Goal: Transaction & Acquisition: Book appointment/travel/reservation

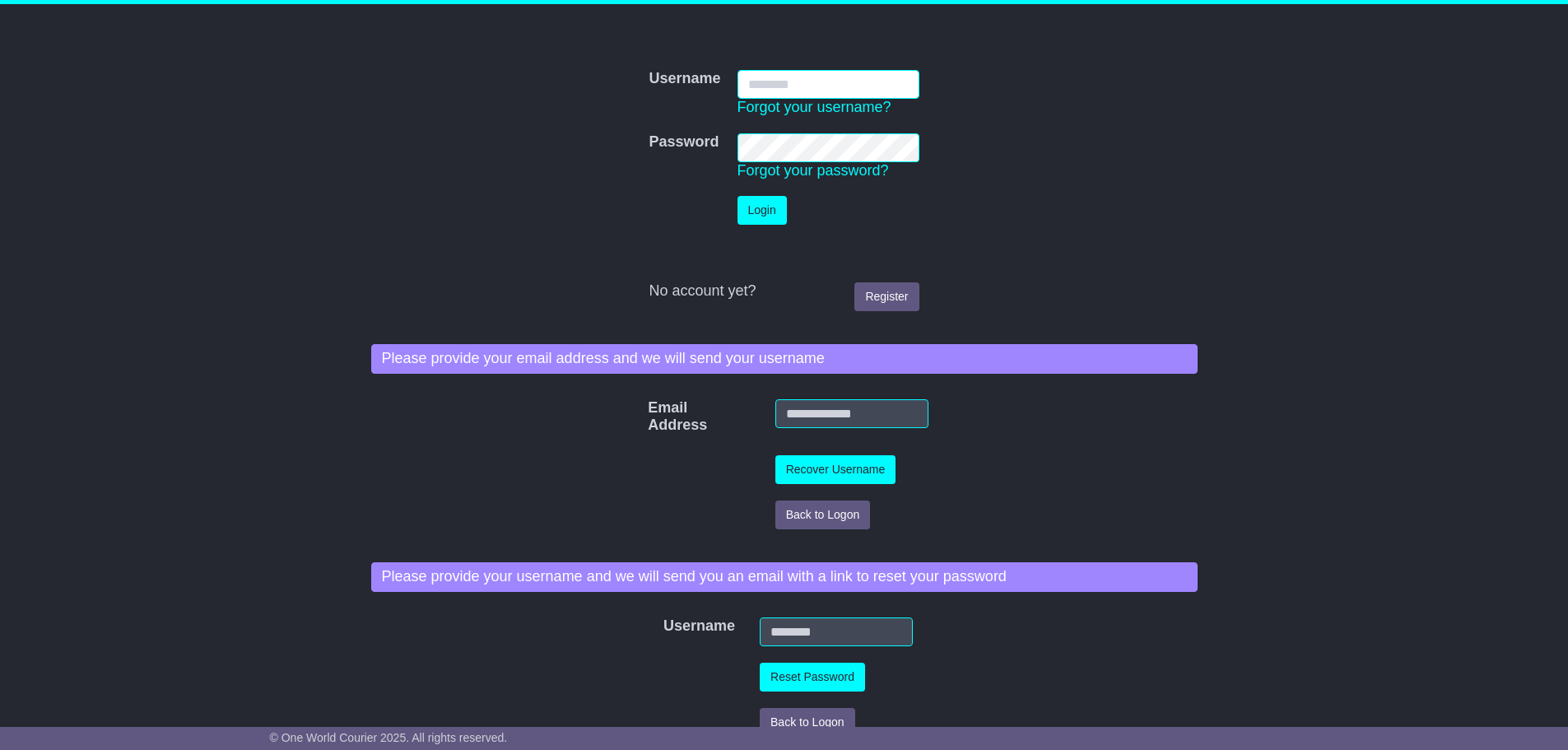
click at [847, 87] on input "Username" at bounding box center [828, 84] width 181 height 29
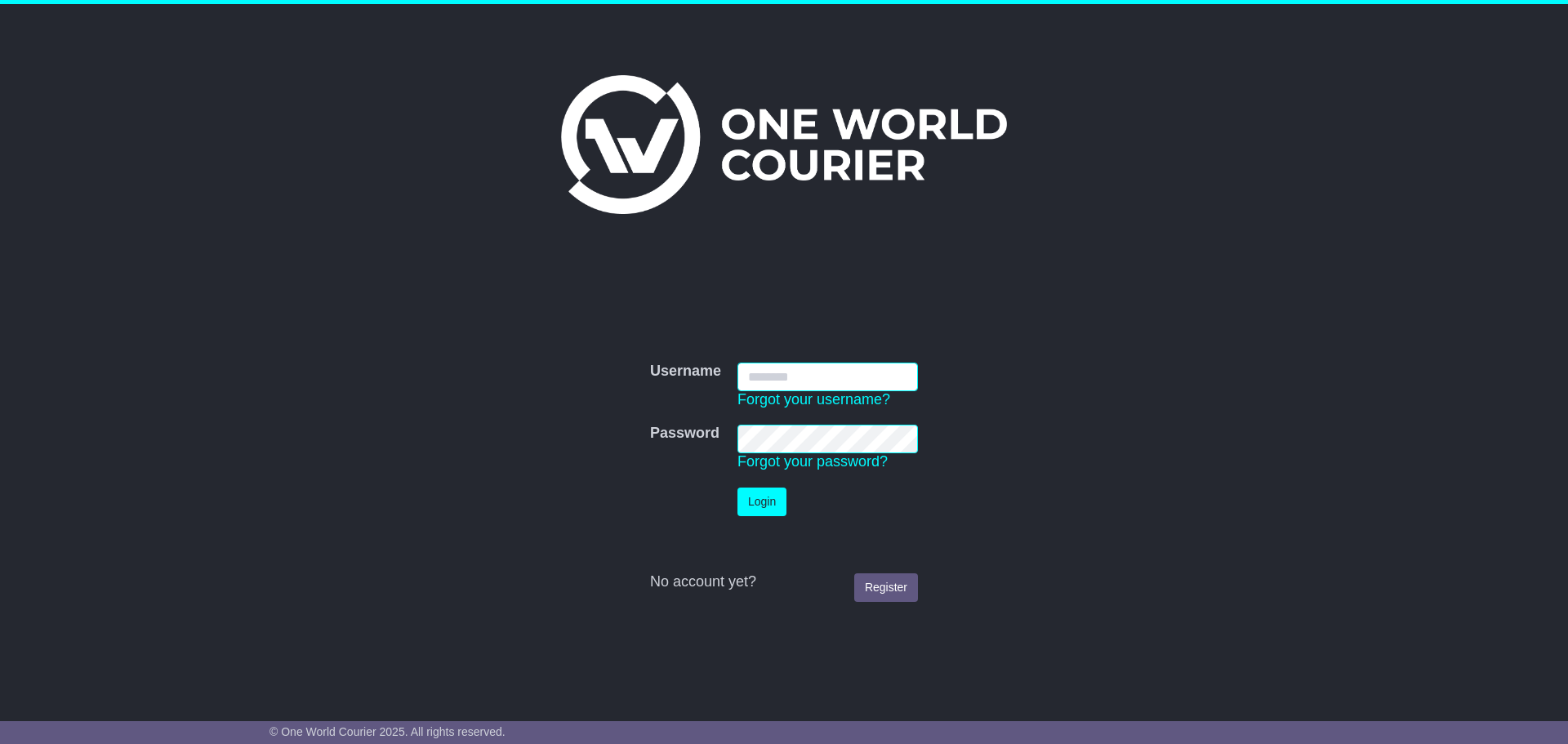
type input "**********"
click at [735, 493] on td "Login" at bounding box center [828, 501] width 196 height 45
click at [766, 500] on button "Login" at bounding box center [761, 501] width 49 height 29
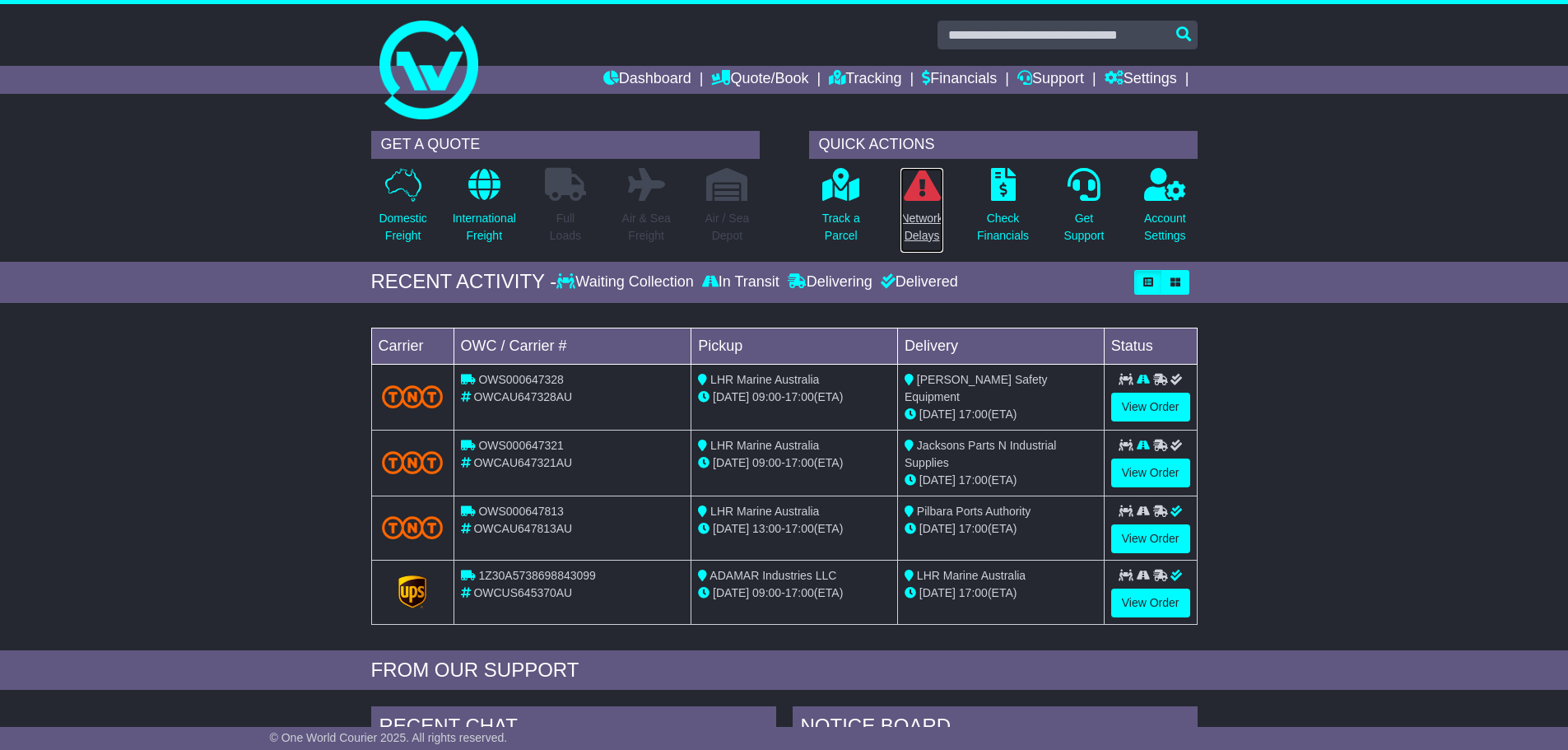
click at [920, 231] on p "Network Delays" at bounding box center [921, 227] width 42 height 35
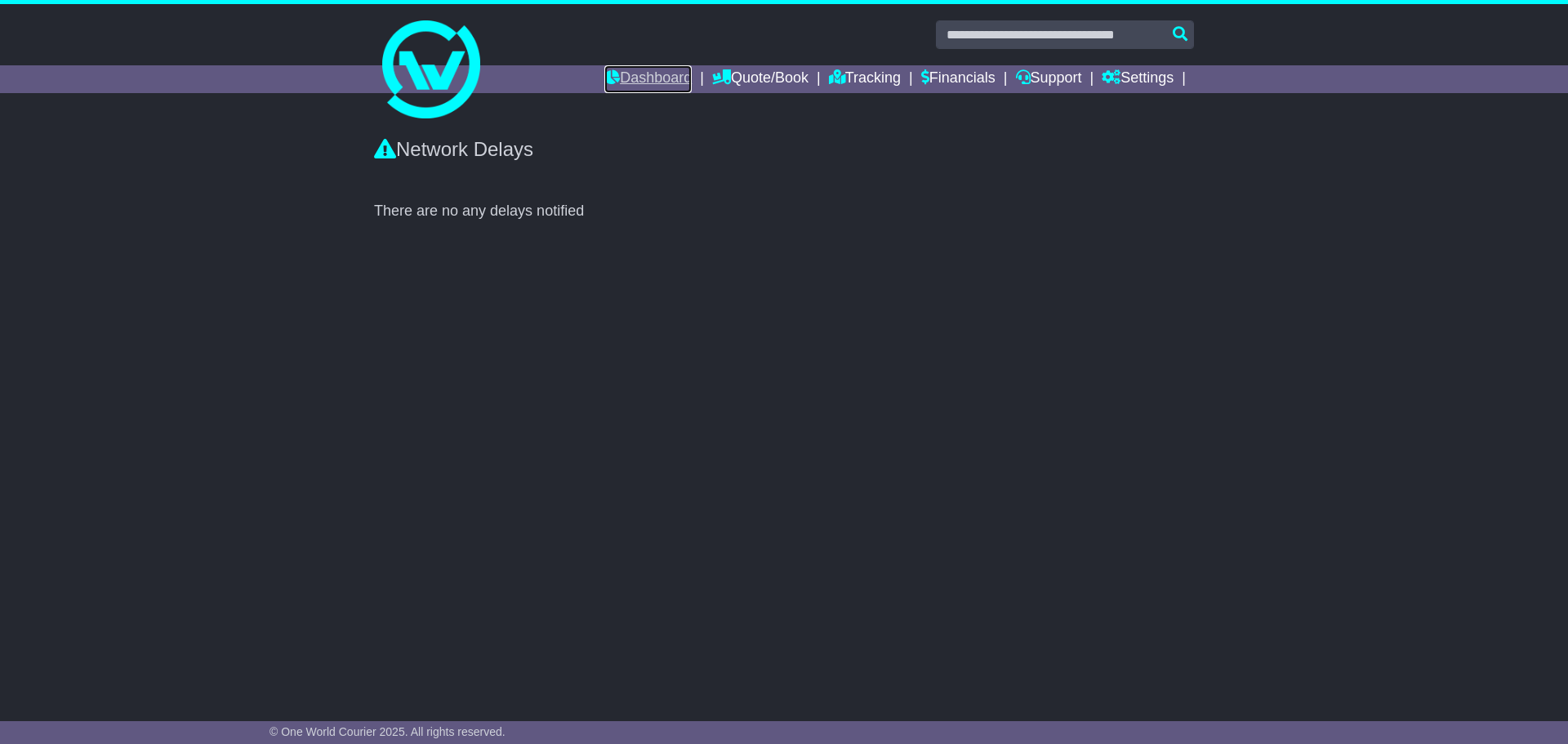
click at [639, 75] on link "Dashboard" at bounding box center [648, 79] width 88 height 28
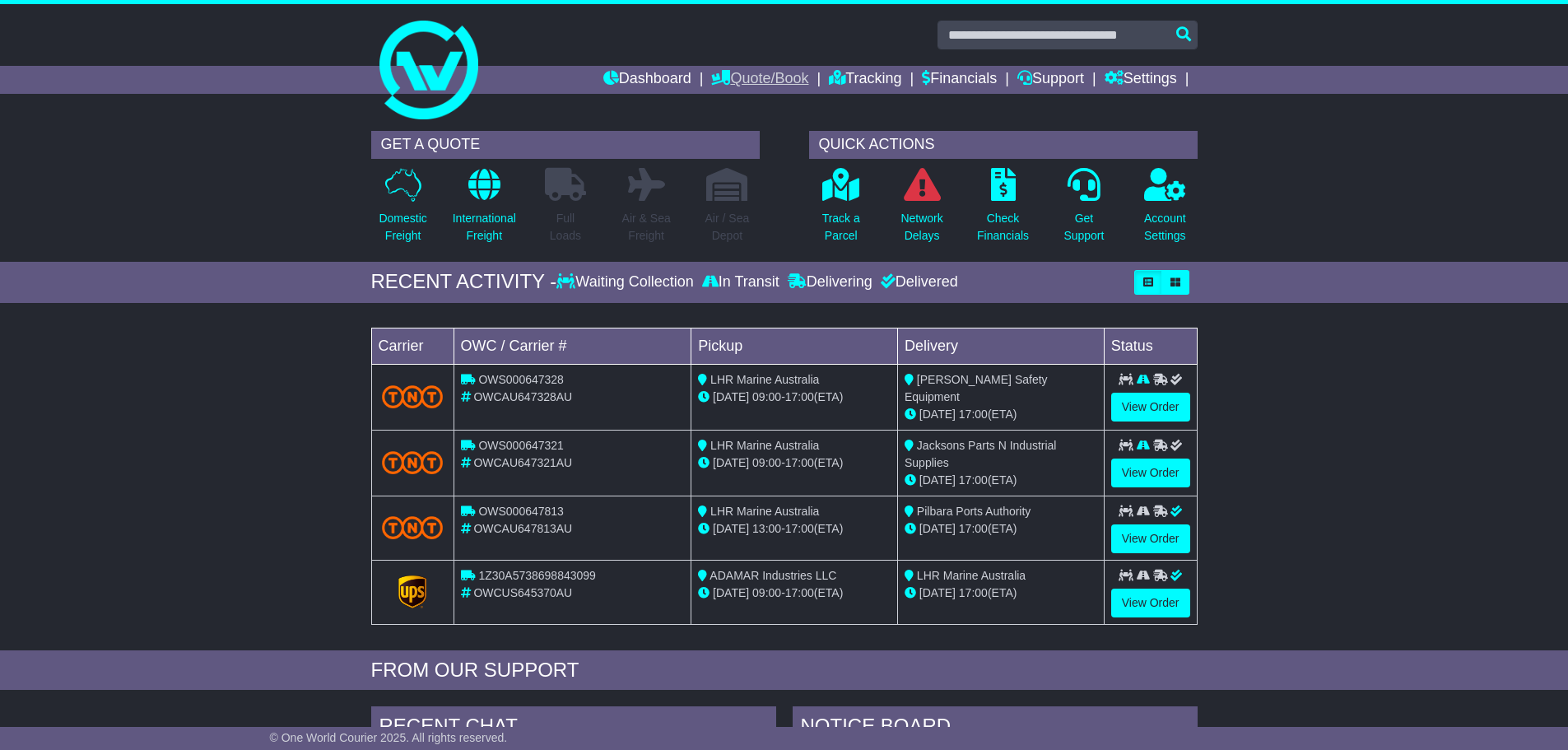
click at [741, 73] on link "Quote/Book" at bounding box center [760, 80] width 97 height 28
click at [737, 125] on link "International" at bounding box center [777, 125] width 130 height 18
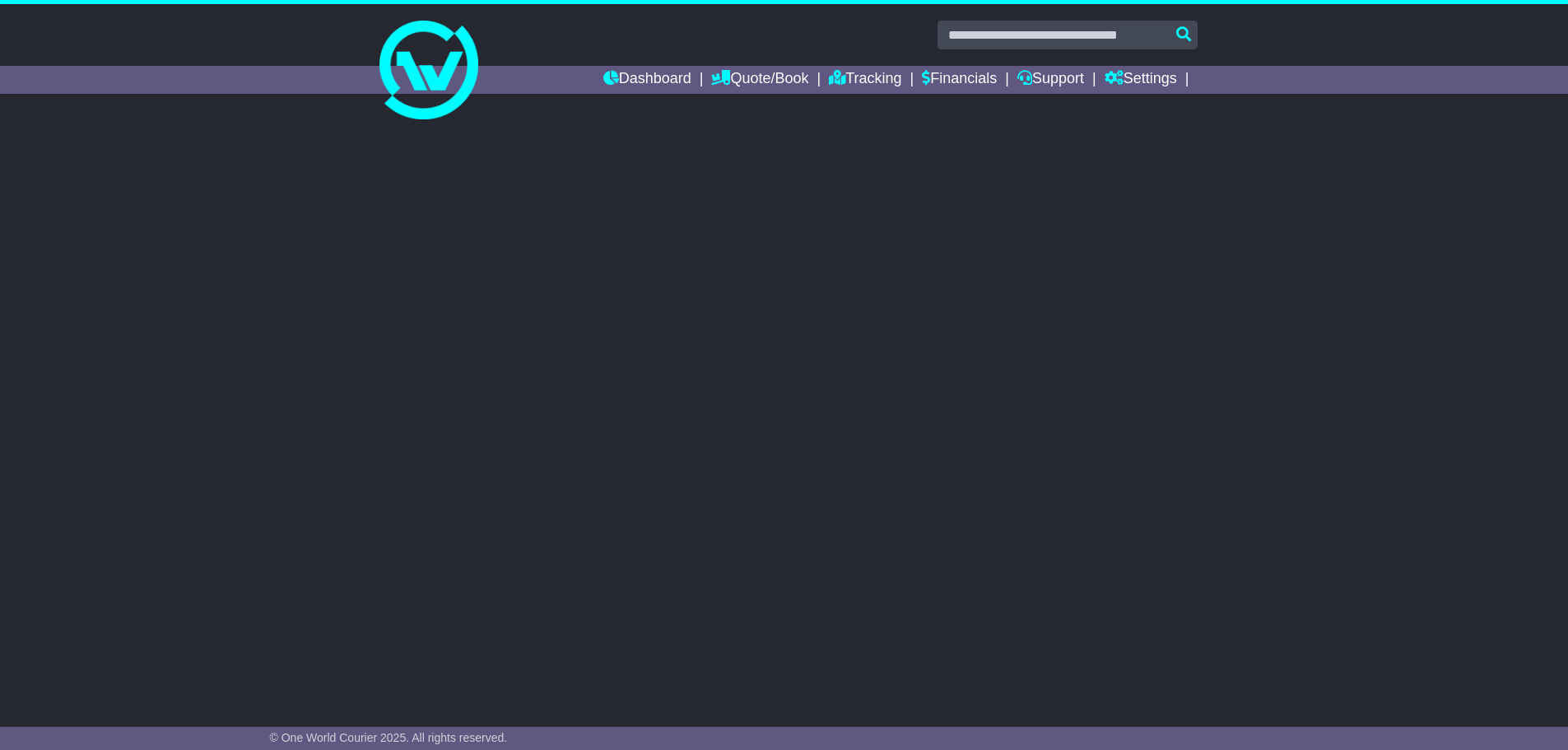
select select "**"
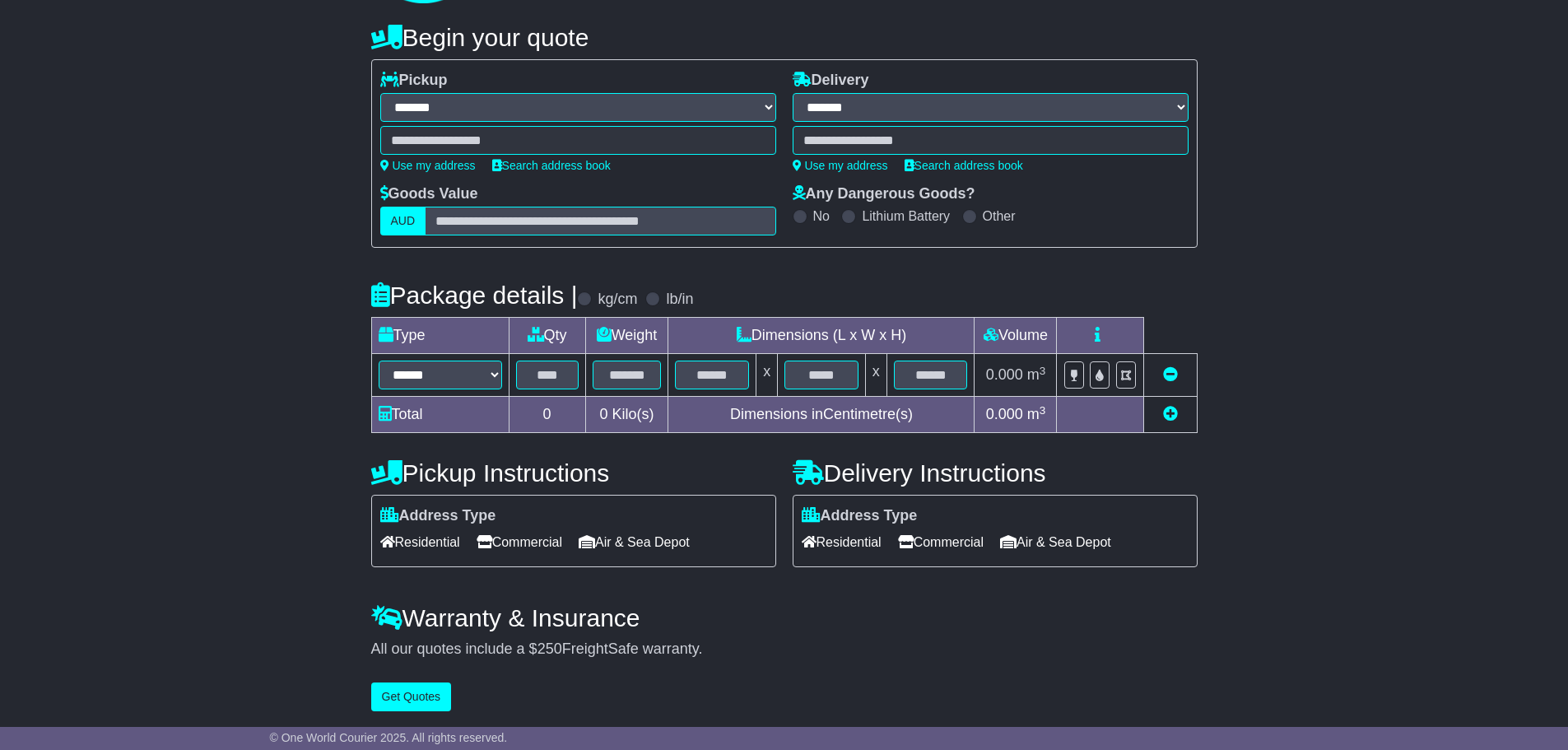
scroll to position [118, 0]
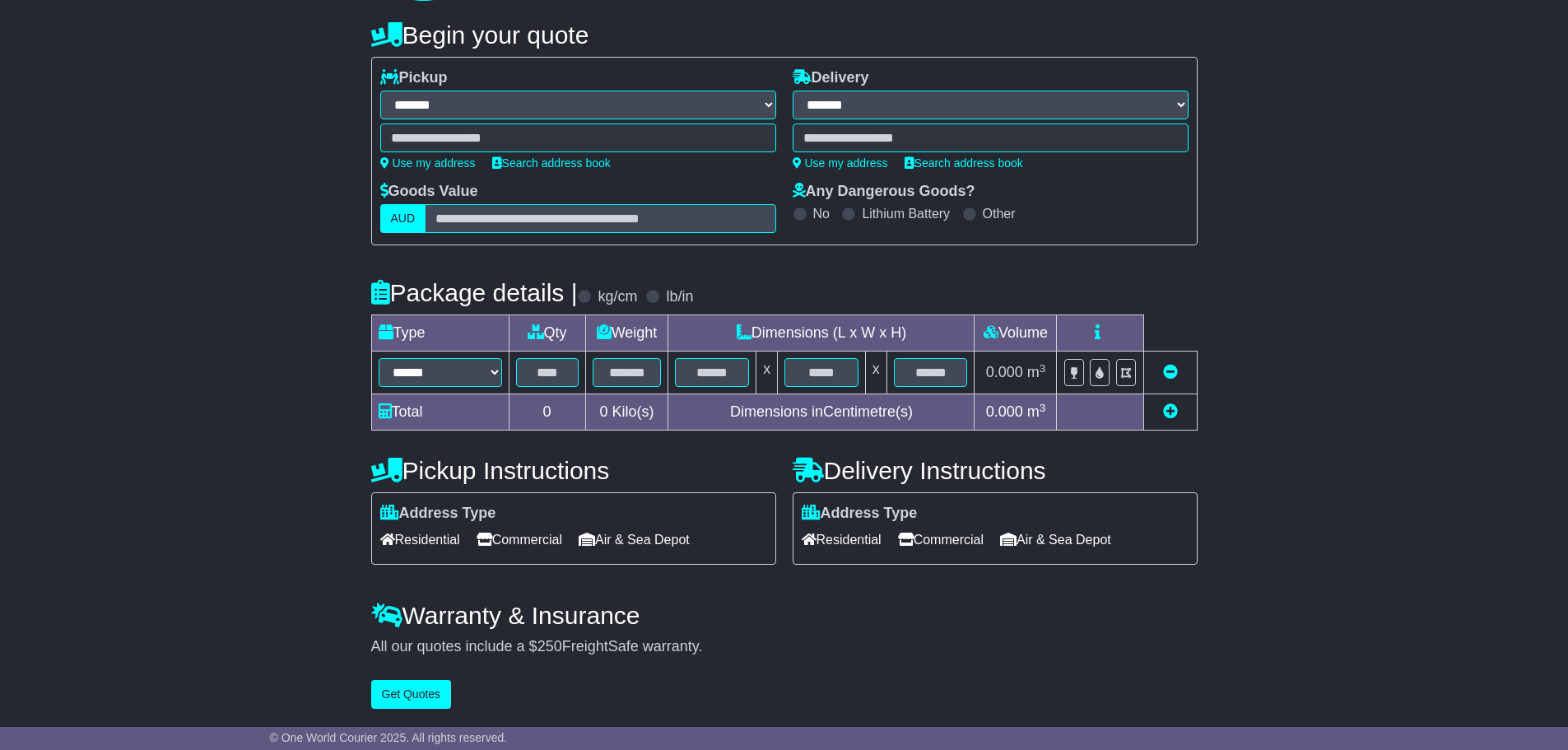
click at [410, 213] on label "AUD" at bounding box center [404, 218] width 47 height 29
click at [405, 219] on label "AUD" at bounding box center [404, 218] width 47 height 29
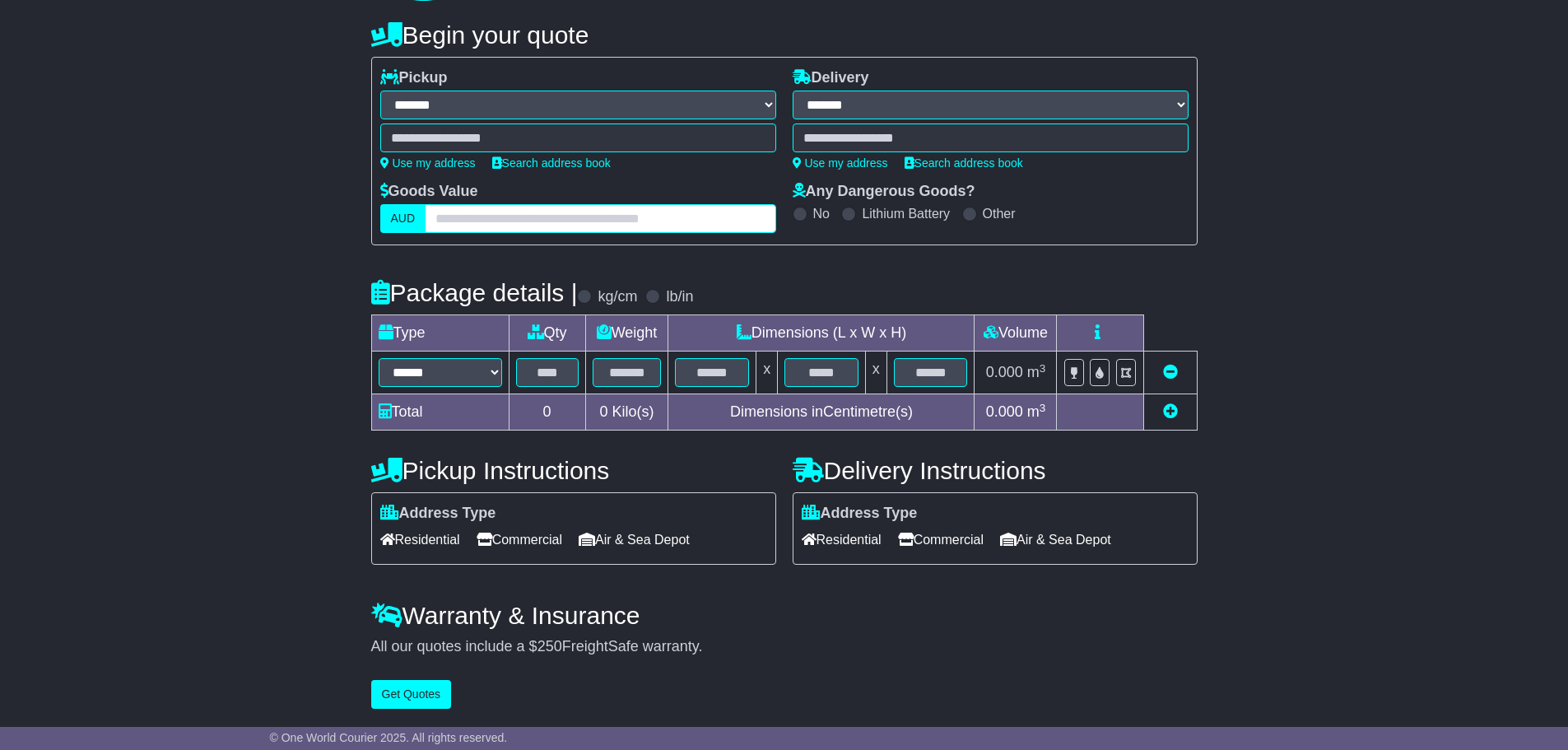
click at [478, 210] on input "text" at bounding box center [600, 218] width 350 height 29
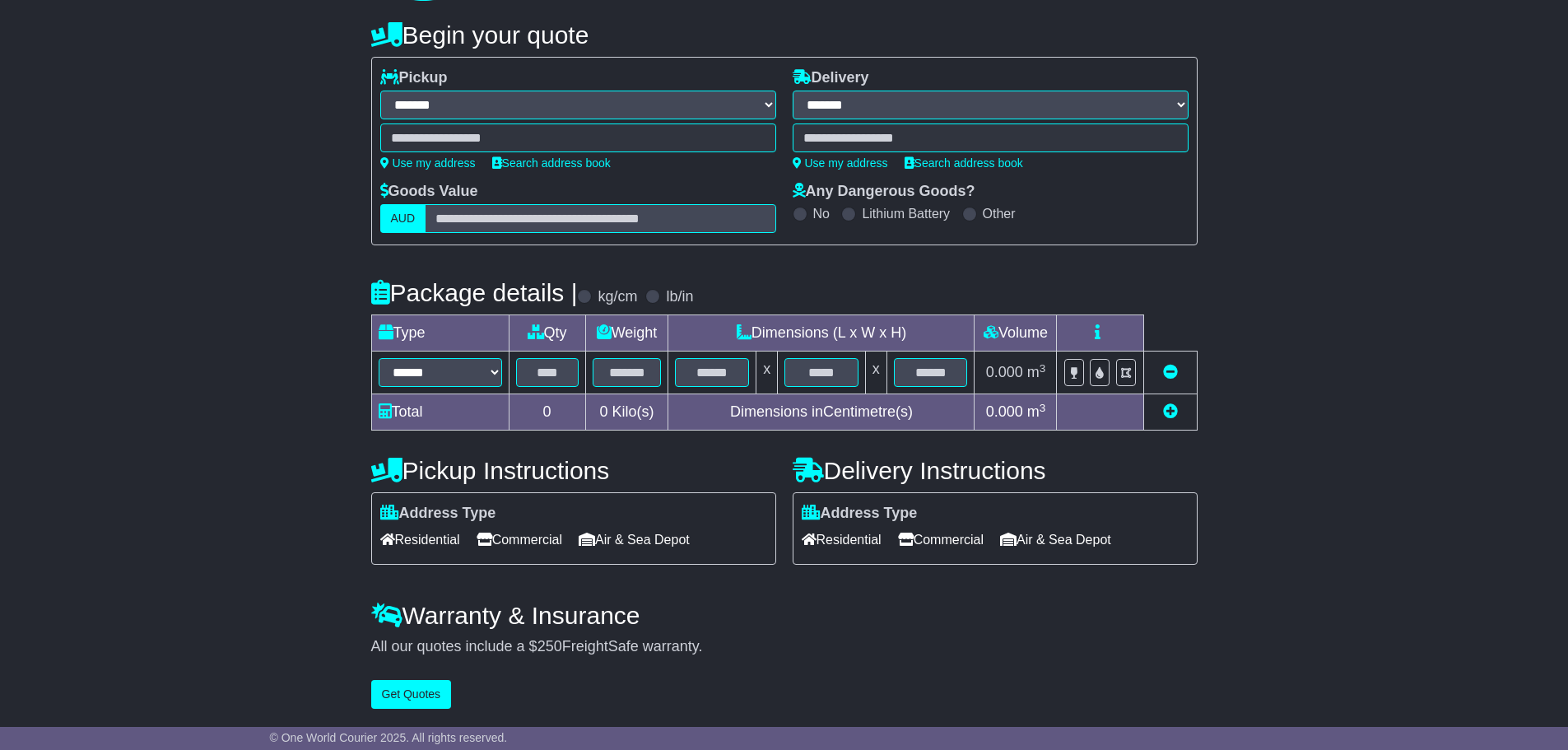
click at [402, 211] on label "AUD" at bounding box center [404, 218] width 47 height 29
click at [382, 216] on label "AUD" at bounding box center [404, 218] width 47 height 29
